Goal: Information Seeking & Learning: Check status

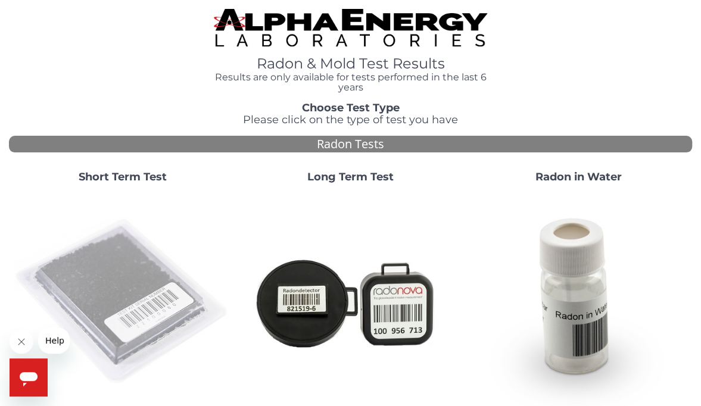
click at [125, 267] on img at bounding box center [123, 302] width 218 height 218
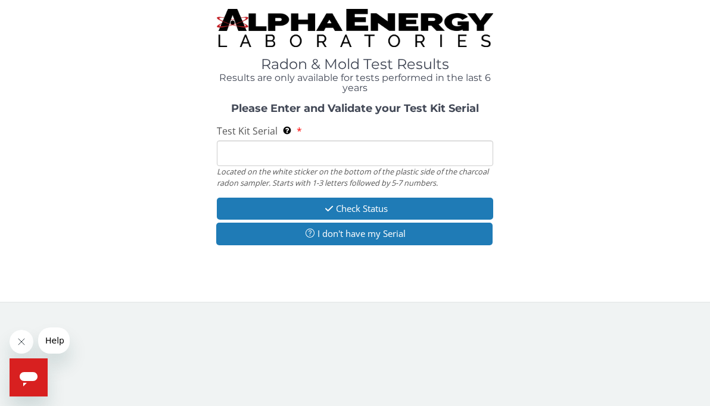
click at [231, 150] on input "Test Kit Serial Located on the white sticker on the bottom of the plastic side …" at bounding box center [355, 154] width 277 height 26
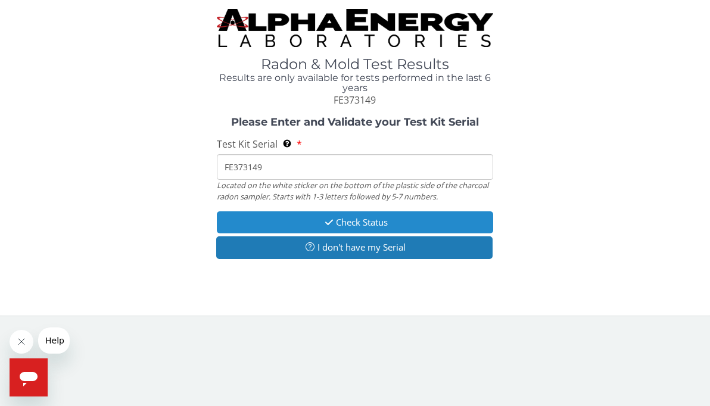
type input "FE373149"
click at [263, 225] on button "Check Status" at bounding box center [355, 223] width 277 height 22
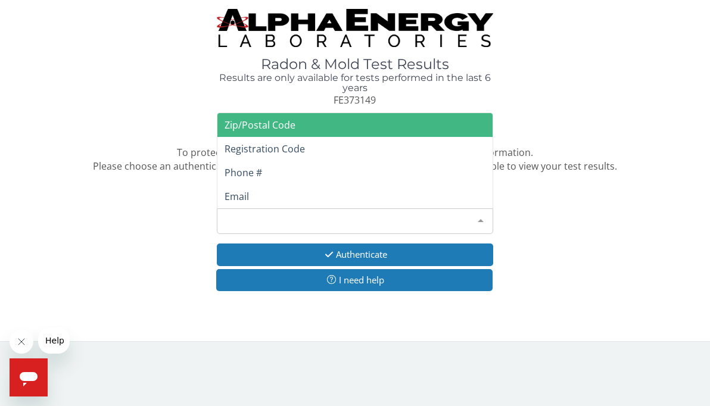
click at [481, 222] on div at bounding box center [481, 220] width 24 height 23
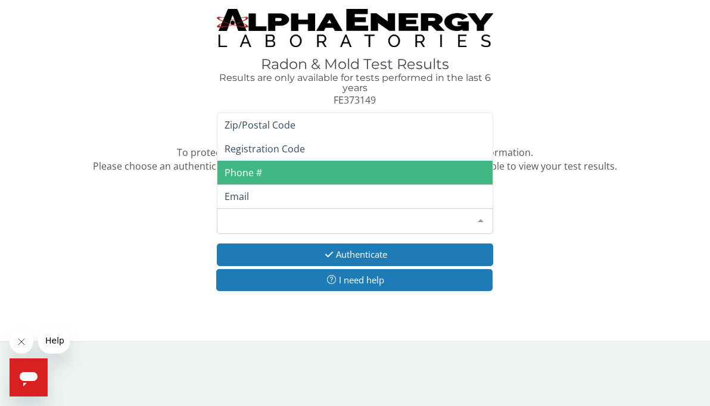
click at [349, 166] on span "Phone #" at bounding box center [355, 173] width 276 height 24
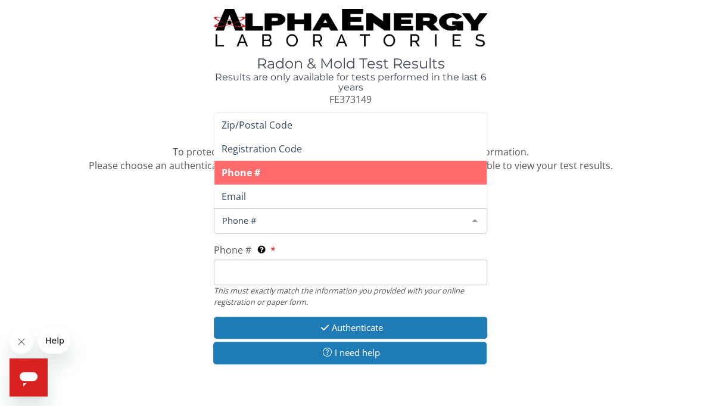
click at [477, 218] on div at bounding box center [475, 220] width 24 height 23
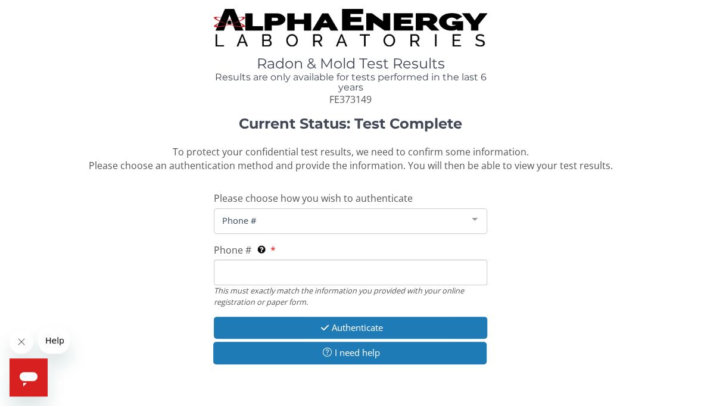
click at [274, 220] on span "Phone #" at bounding box center [341, 220] width 244 height 13
click at [234, 279] on input "Phone # This must exactly match the information you provided with your online r…" at bounding box center [350, 273] width 273 height 26
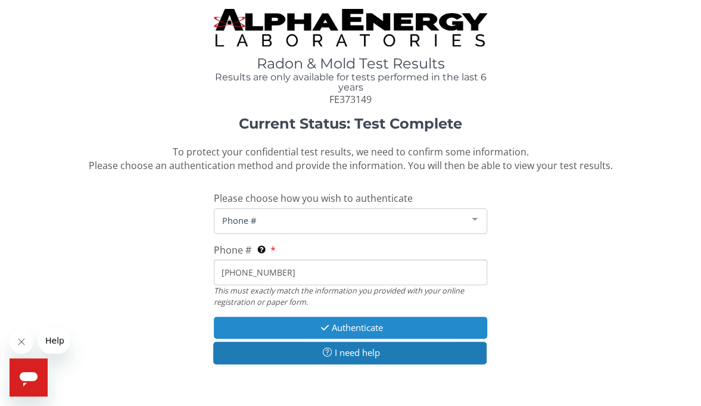
type input "[PHONE_NUMBER]"
click at [321, 325] on icon "button" at bounding box center [325, 328] width 14 height 9
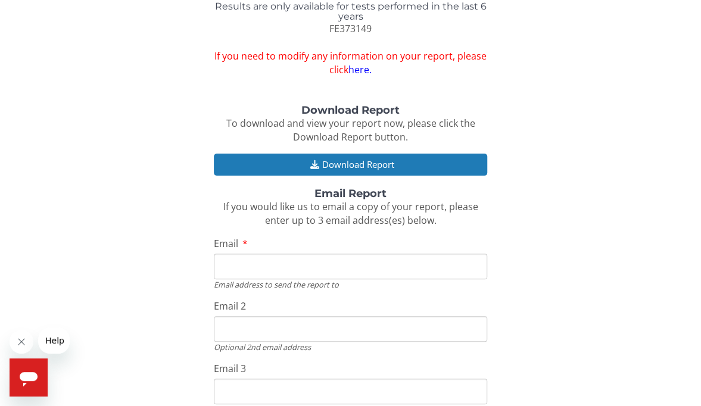
scroll to position [71, 0]
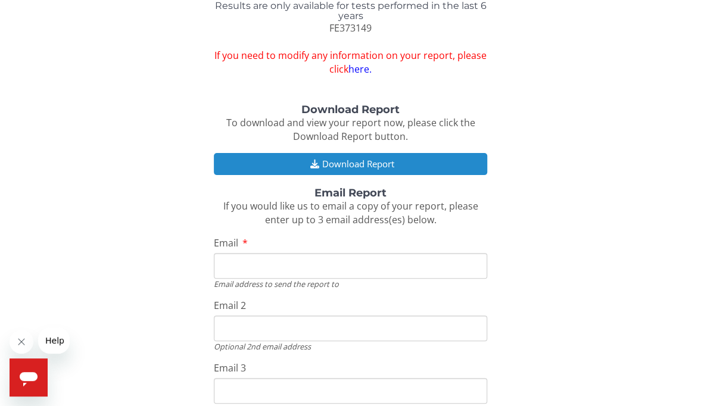
click at [406, 159] on button "Download Report" at bounding box center [350, 164] width 273 height 22
